Goal: Find specific page/section: Find specific page/section

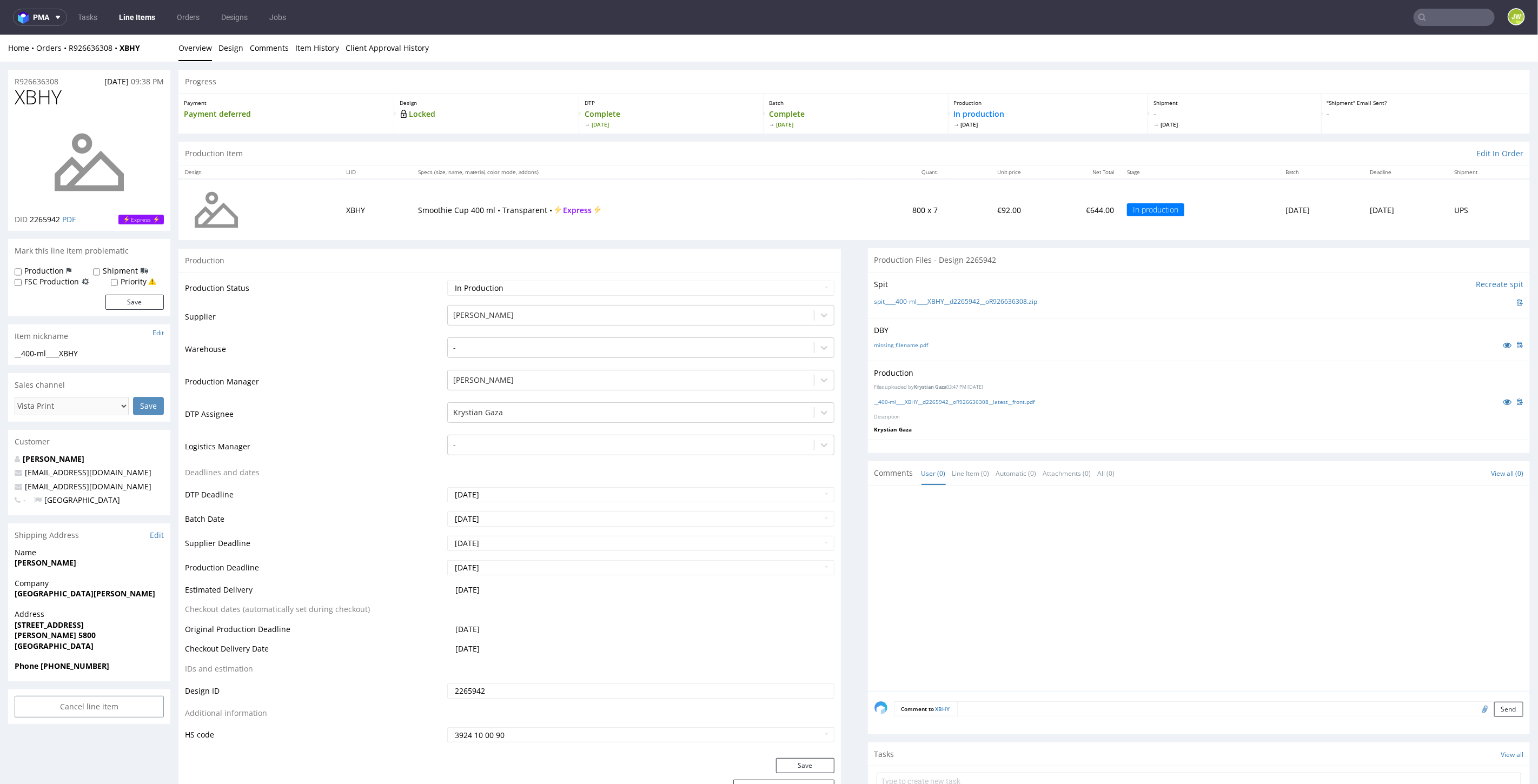
click at [146, 21] on link "Line Items" at bounding box center [137, 17] width 49 height 18
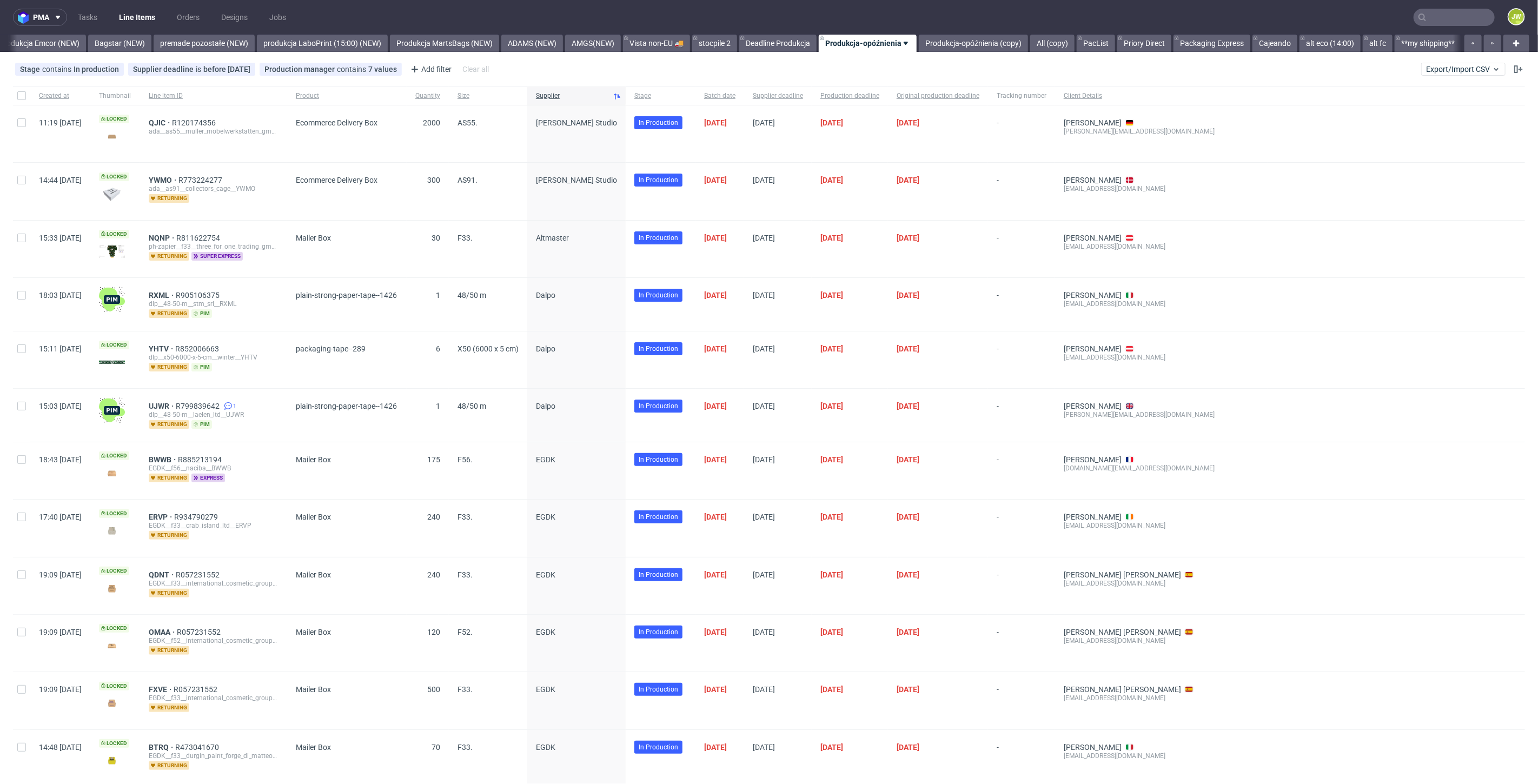
scroll to position [0, 2401]
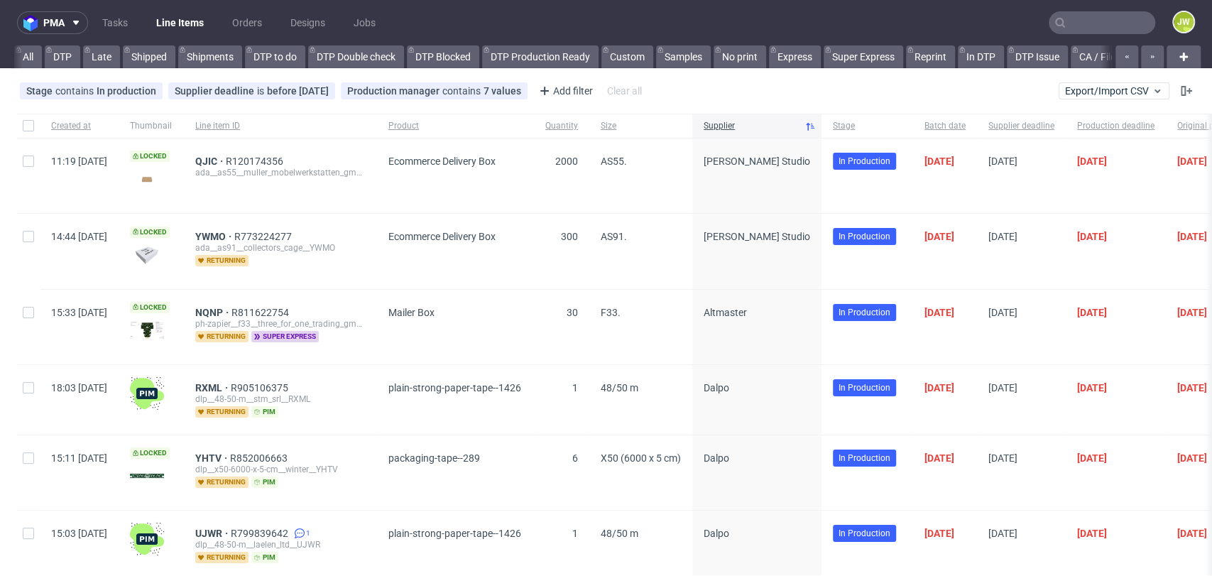
scroll to position [0, 3730]
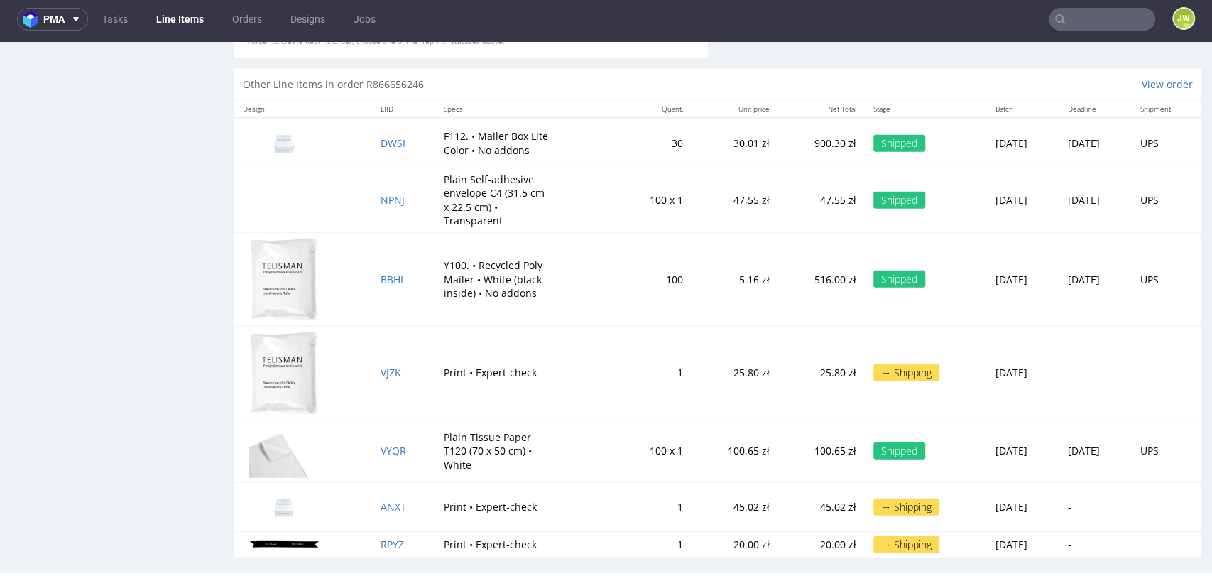
scroll to position [4, 0]
